Goal: Task Accomplishment & Management: Manage account settings

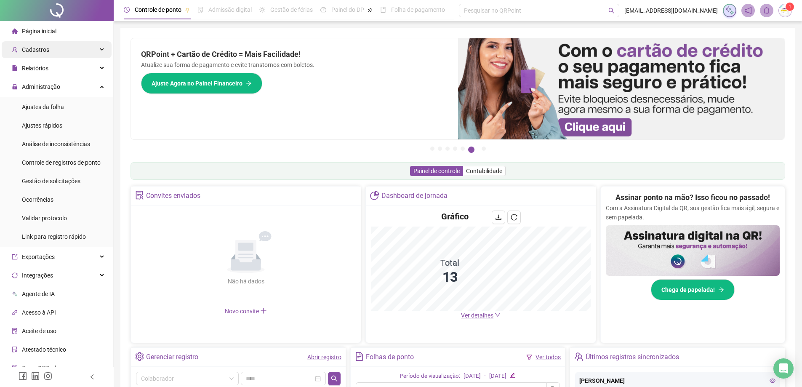
click at [39, 44] on span "Cadastros" at bounding box center [30, 49] width 37 height 17
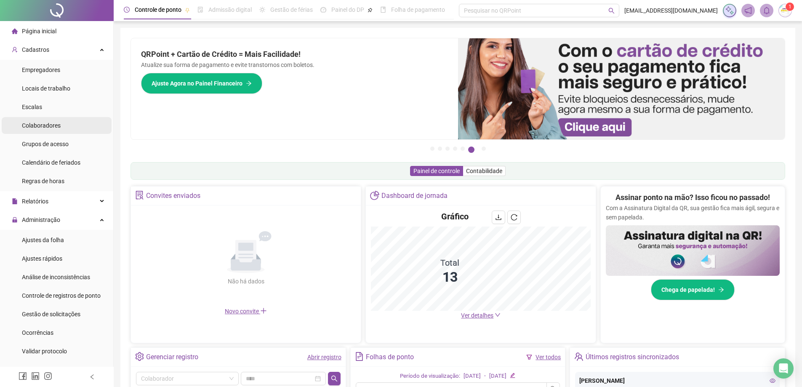
drag, startPoint x: 42, startPoint y: 120, endPoint x: 51, endPoint y: 120, distance: 8.4
click at [43, 120] on div "Colaboradores" at bounding box center [41, 125] width 39 height 17
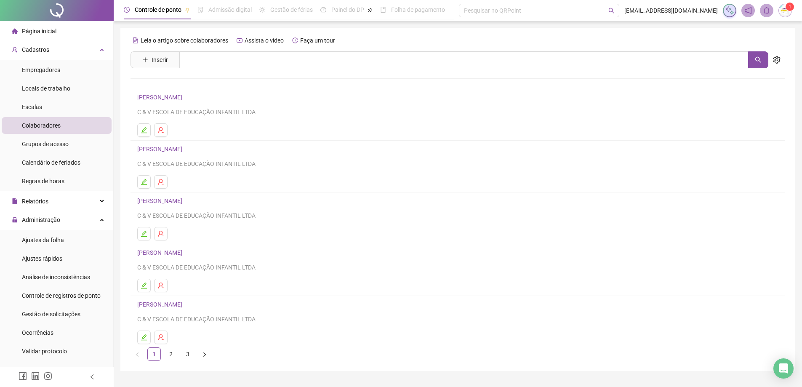
click at [167, 306] on link "[PERSON_NAME]" at bounding box center [161, 304] width 48 height 7
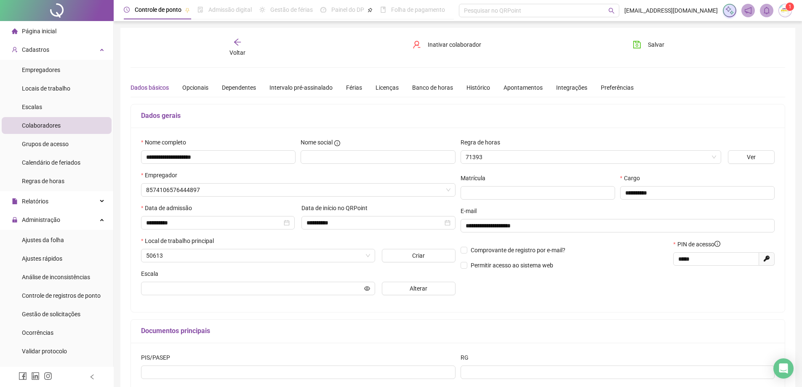
type input "**********"
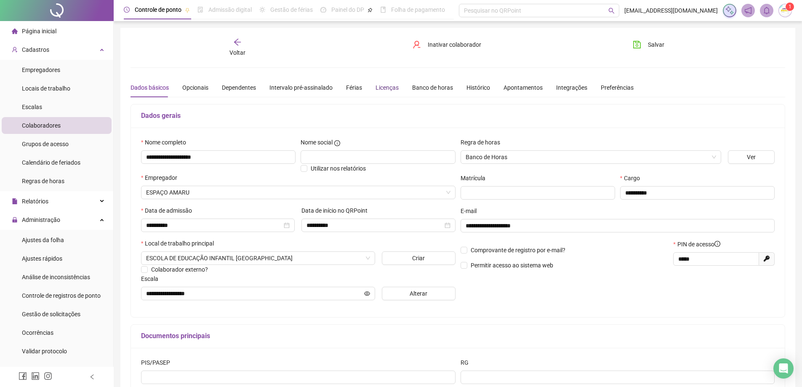
click at [389, 88] on div "Licenças" at bounding box center [387, 87] width 23 height 9
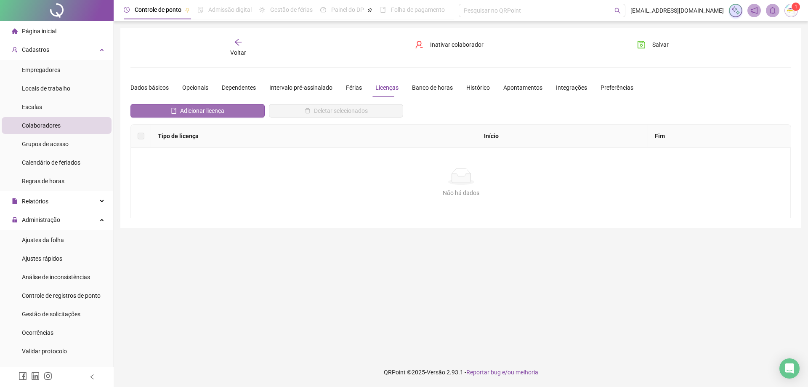
click at [249, 109] on button "Adicionar licença" at bounding box center [198, 110] width 134 height 13
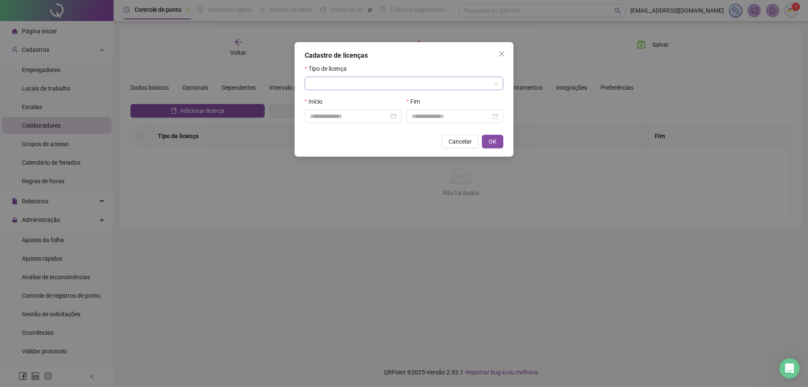
click at [346, 87] on input "search" at bounding box center [400, 83] width 181 height 13
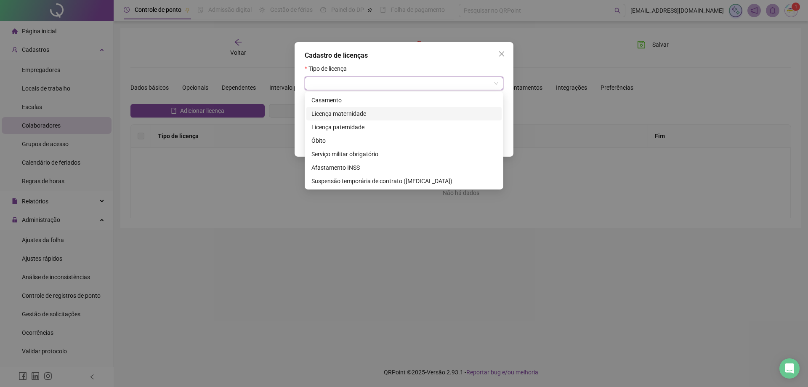
click at [357, 115] on div "Licença maternidade" at bounding box center [404, 113] width 185 height 9
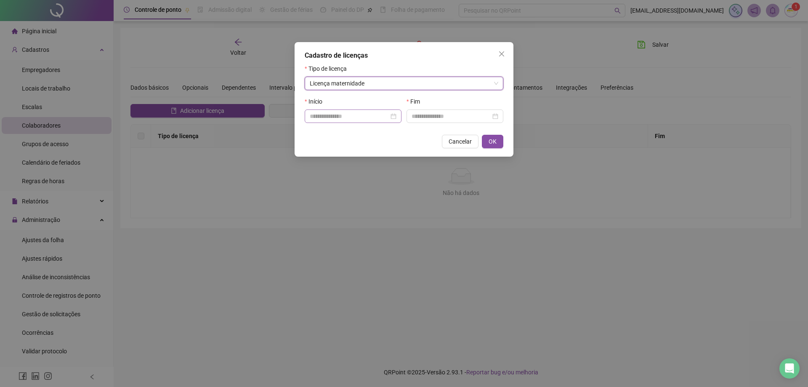
click at [395, 117] on div at bounding box center [353, 116] width 87 height 9
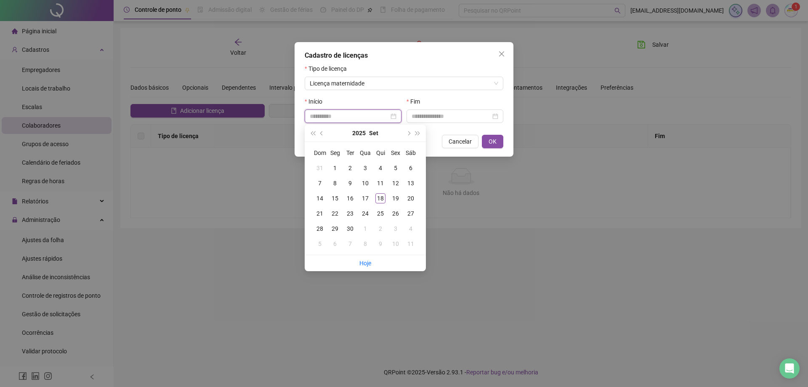
type input "**********"
click at [412, 183] on div "13" at bounding box center [411, 183] width 10 height 10
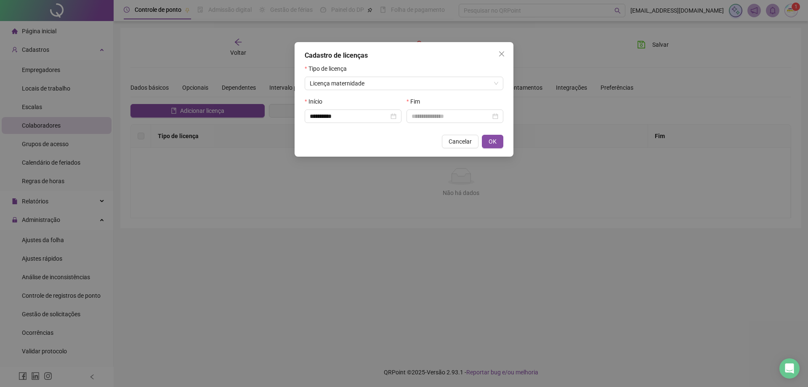
click at [448, 123] on div "Fim" at bounding box center [455, 113] width 102 height 33
click at [453, 121] on div at bounding box center [455, 115] width 97 height 13
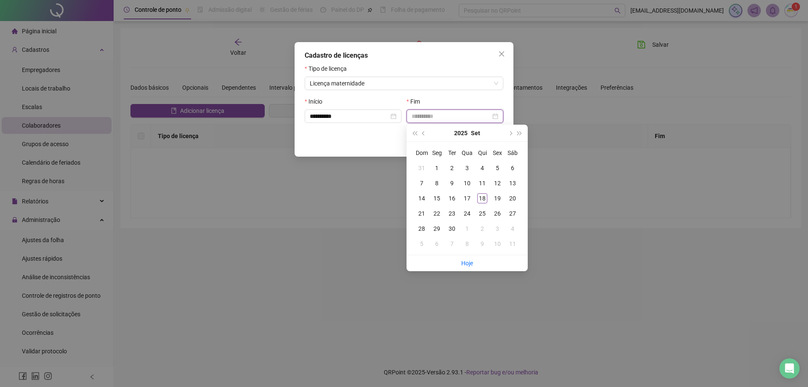
type input "**********"
click at [512, 133] on span "next-year" at bounding box center [510, 133] width 4 height 4
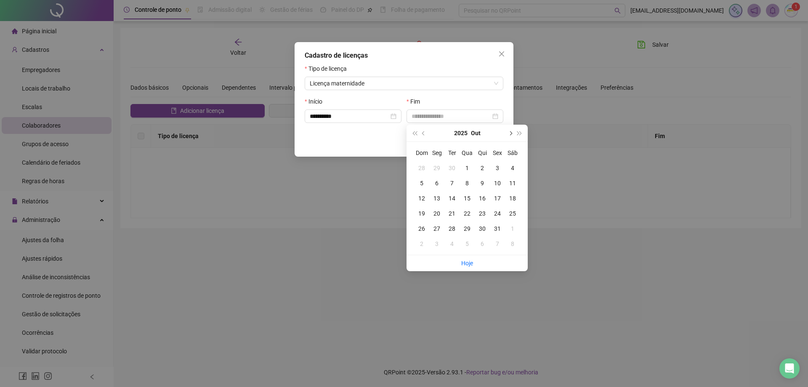
click at [512, 133] on span "next-year" at bounding box center [510, 133] width 4 height 4
type input "**********"
click at [512, 181] on div "10" at bounding box center [513, 183] width 10 height 10
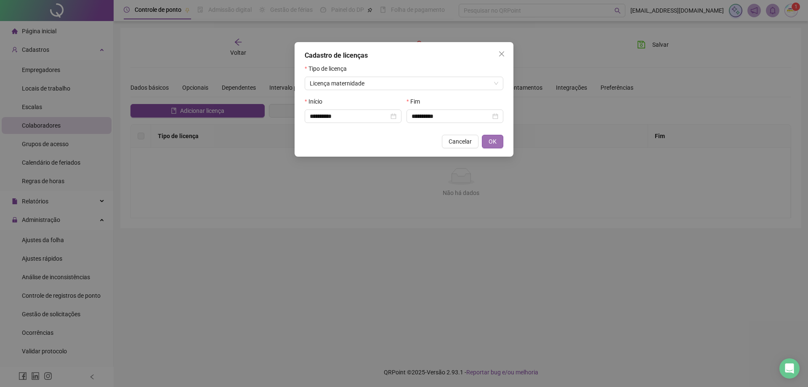
click at [499, 145] on button "OK" at bounding box center [492, 141] width 21 height 13
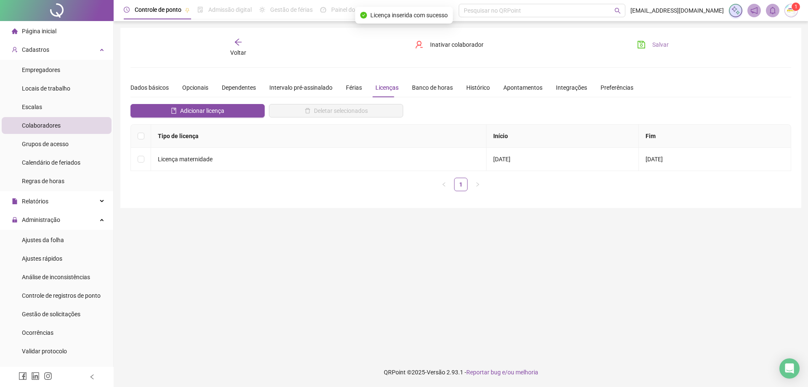
click at [642, 40] on button "Salvar" at bounding box center [653, 44] width 44 height 13
click at [55, 33] on span "Página inicial" at bounding box center [39, 31] width 35 height 7
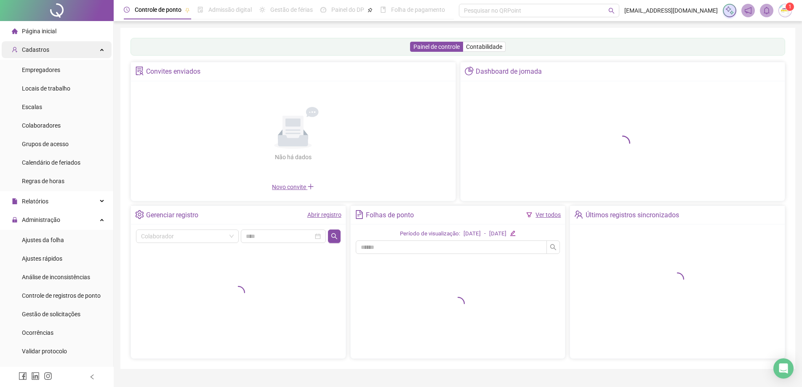
click at [44, 50] on span "Cadastros" at bounding box center [35, 49] width 27 height 7
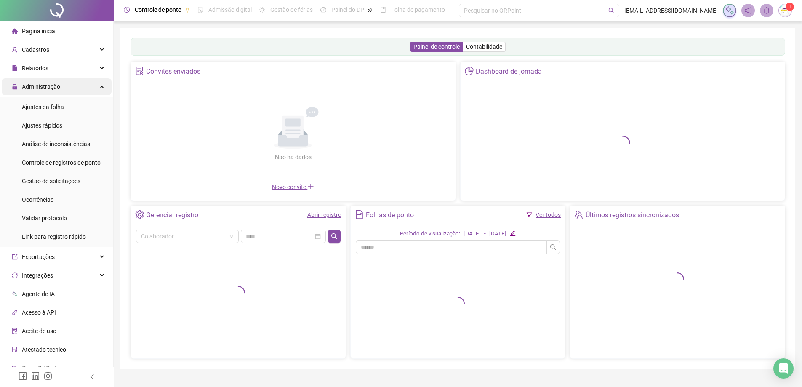
click at [46, 90] on span "Administração" at bounding box center [41, 86] width 38 height 7
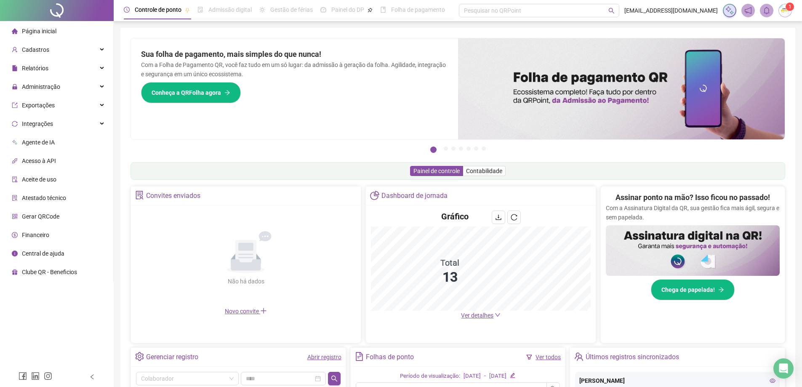
click at [83, 29] on li "Página inicial" at bounding box center [57, 31] width 110 height 17
